Goal: Obtain resource: Download file/media

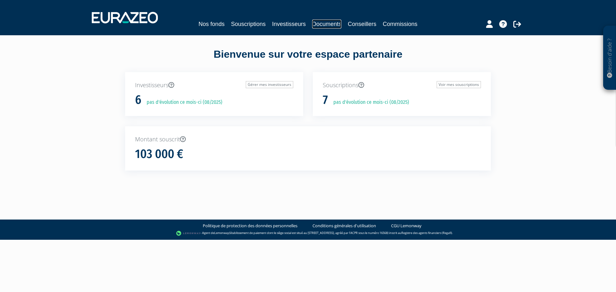
click at [339, 26] on link "Documents" at bounding box center [326, 24] width 29 height 9
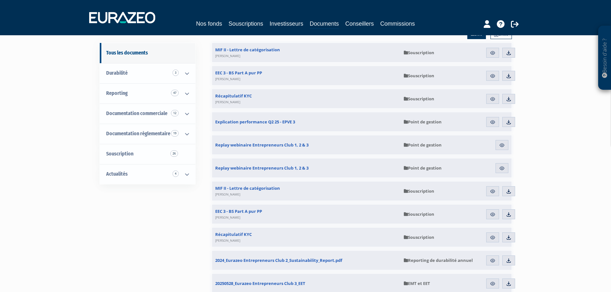
scroll to position [37, 0]
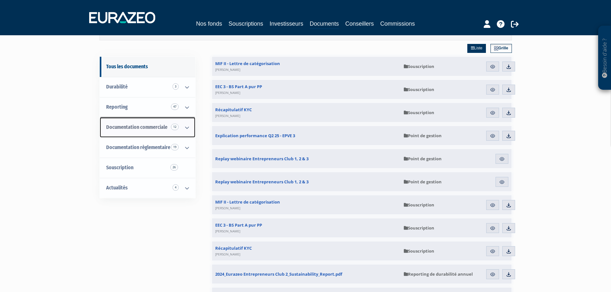
click at [146, 125] on span "Documentation commerciale 12" at bounding box center [136, 127] width 61 height 6
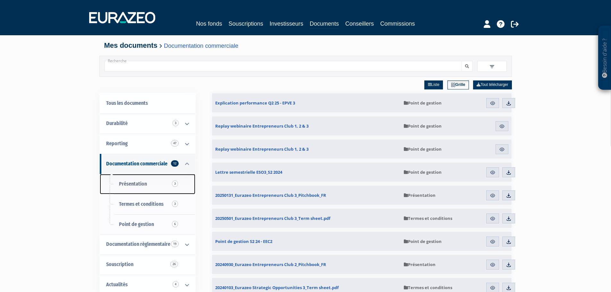
click at [160, 184] on link "Présentation 3" at bounding box center [148, 184] width 96 height 20
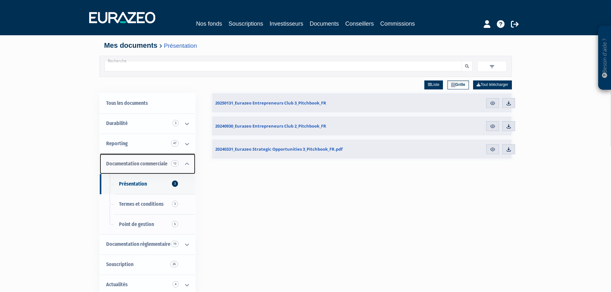
click at [186, 161] on icon at bounding box center [187, 164] width 17 height 20
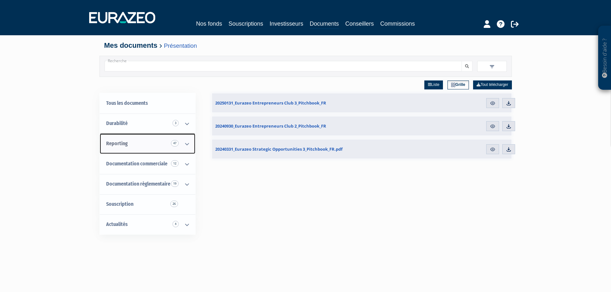
click at [189, 145] on icon at bounding box center [187, 144] width 17 height 20
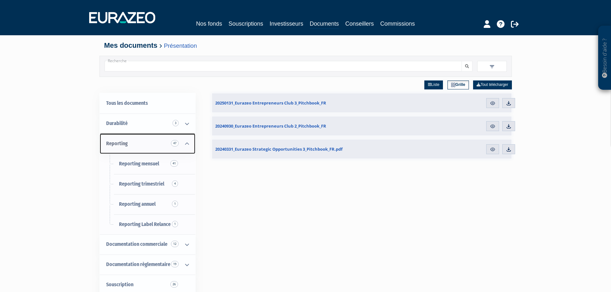
click at [184, 144] on icon at bounding box center [187, 144] width 17 height 20
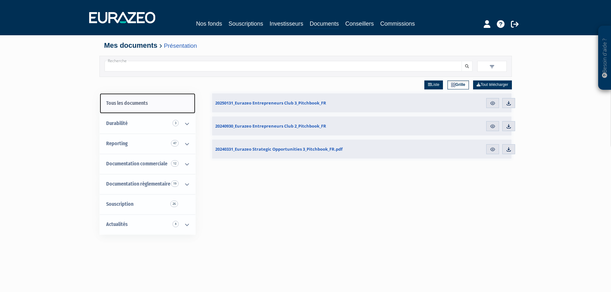
click at [147, 103] on link "Tous les documents" at bounding box center [148, 103] width 96 height 20
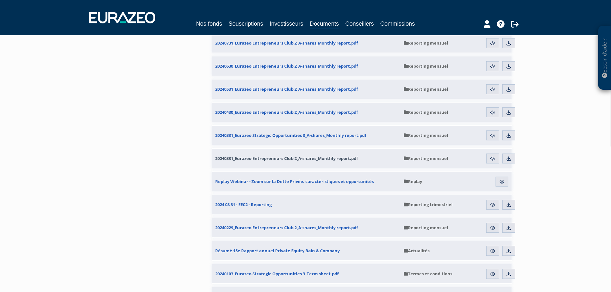
scroll to position [1483, 0]
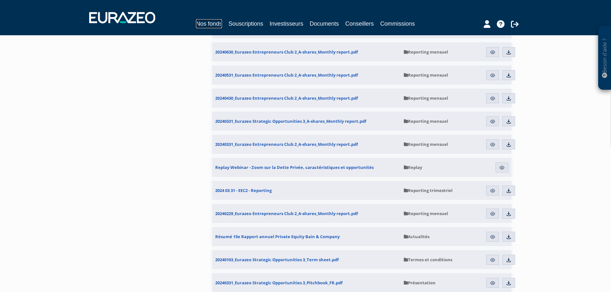
click at [208, 24] on link "Nos fonds" at bounding box center [209, 23] width 26 height 9
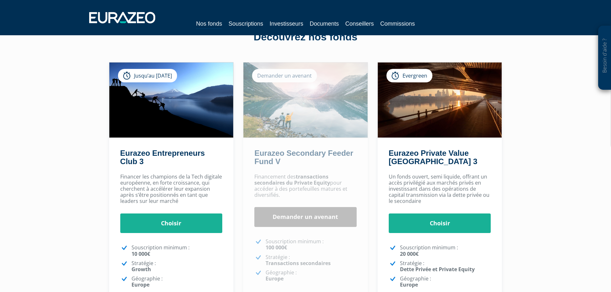
scroll to position [18, 0]
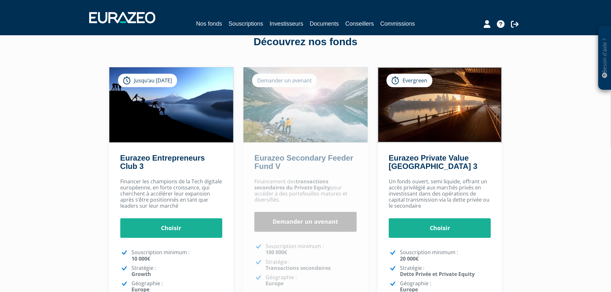
click at [447, 120] on img at bounding box center [440, 104] width 124 height 75
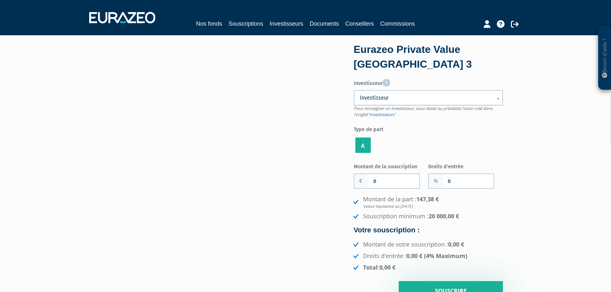
click at [497, 98] on b at bounding box center [500, 102] width 6 height 14
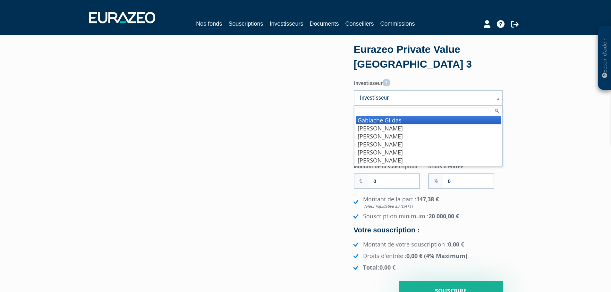
click at [497, 98] on b at bounding box center [500, 102] width 6 height 14
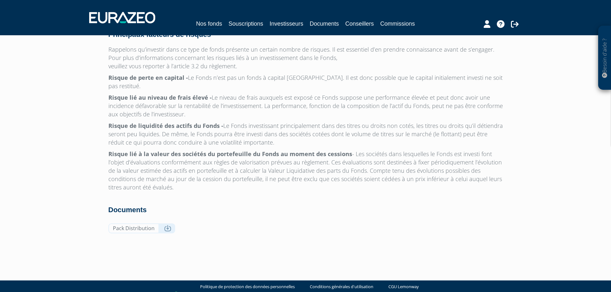
scroll to position [2025, 0]
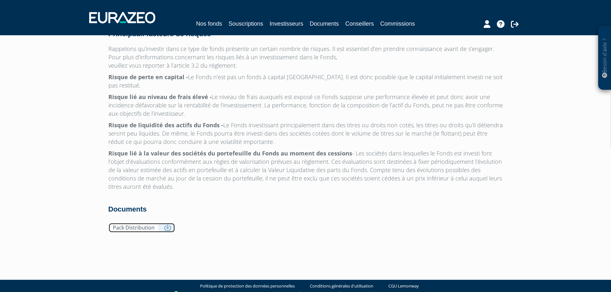
click at [166, 225] on icon at bounding box center [167, 228] width 7 height 6
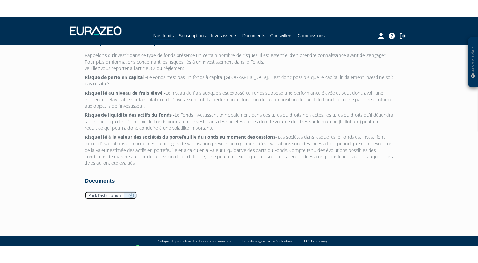
scroll to position [2024, 0]
